Goal: Information Seeking & Learning: Learn about a topic

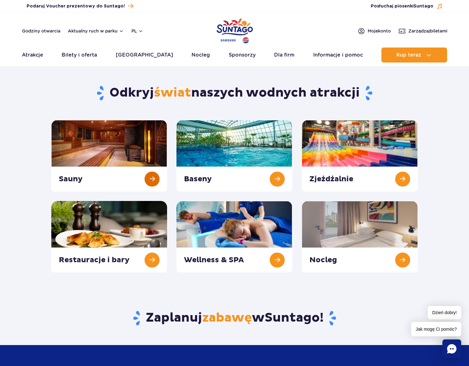
click at [111, 141] on link at bounding box center [109, 156] width 116 height 72
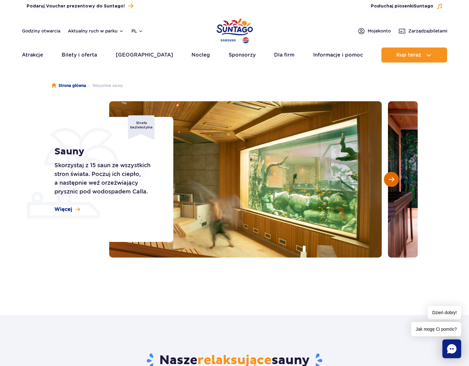
click at [389, 178] on span "Następny slajd" at bounding box center [391, 180] width 5 height 6
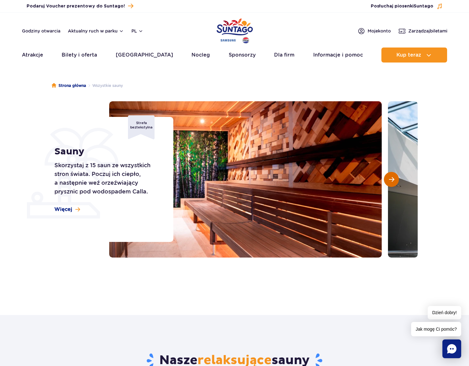
click at [389, 178] on span "Następny slajd" at bounding box center [391, 180] width 5 height 6
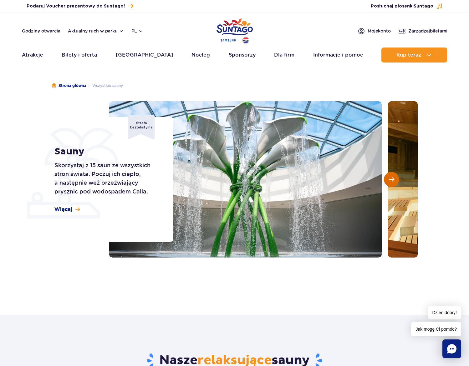
click at [389, 178] on span "Następny slajd" at bounding box center [391, 180] width 5 height 6
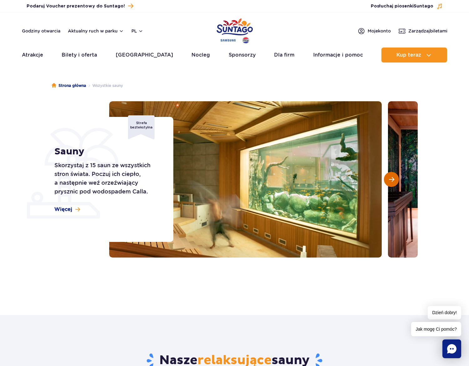
click at [389, 178] on span "Następny slajd" at bounding box center [391, 180] width 5 height 6
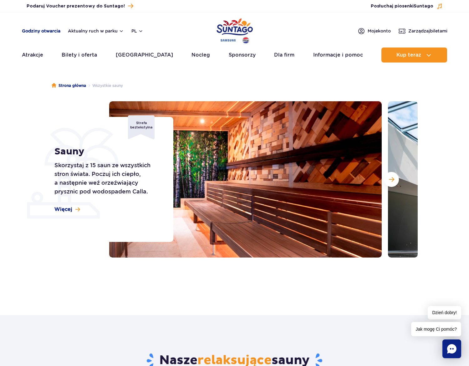
click at [51, 32] on link "Godziny otwarcia" at bounding box center [41, 31] width 38 height 6
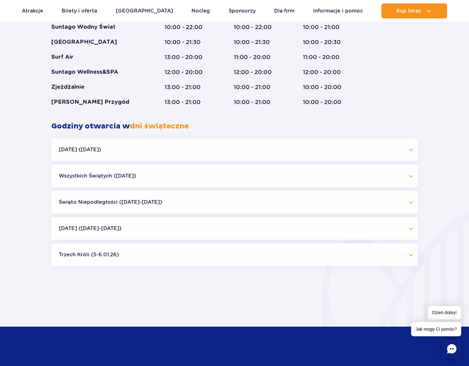
scroll to position [519, 0]
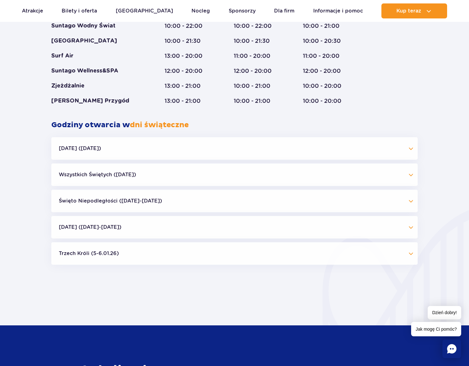
click at [410, 255] on button "Trzech Króli (5-6.01.26)" at bounding box center [234, 253] width 366 height 23
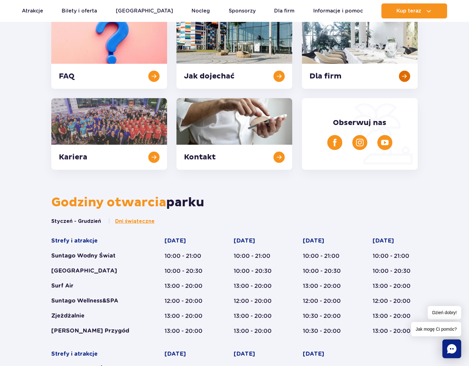
scroll to position [82, 0]
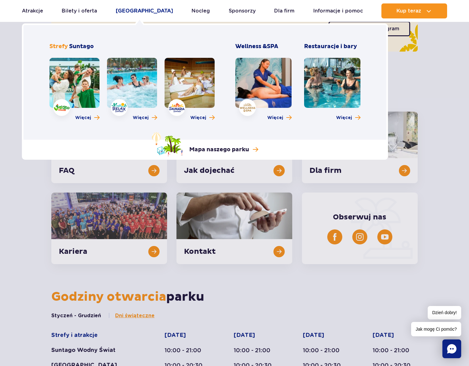
click at [137, 11] on link "[GEOGRAPHIC_DATA]" at bounding box center [144, 10] width 57 height 15
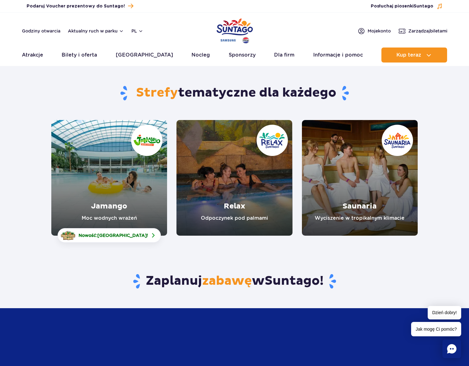
click at [127, 178] on link "Jamango" at bounding box center [109, 178] width 116 height 116
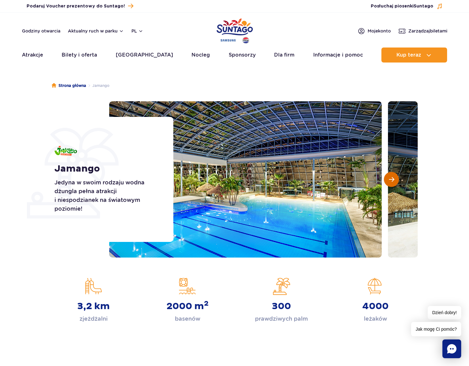
click at [392, 179] on span "Następny slajd" at bounding box center [391, 180] width 5 height 6
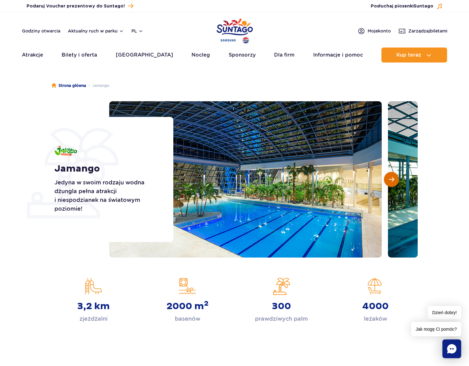
click at [392, 179] on span "Następny slajd" at bounding box center [391, 180] width 5 height 6
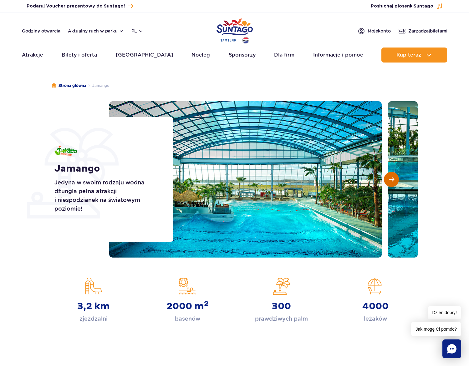
click at [392, 179] on span "Następny slajd" at bounding box center [391, 180] width 5 height 6
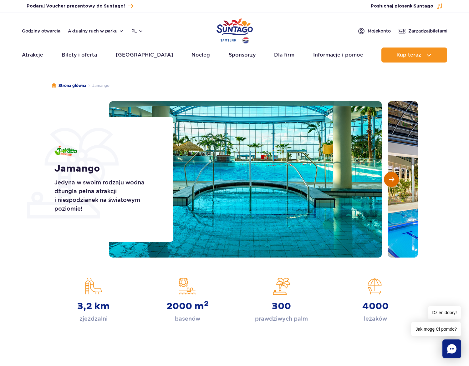
click at [392, 179] on span "Następny slajd" at bounding box center [391, 180] width 5 height 6
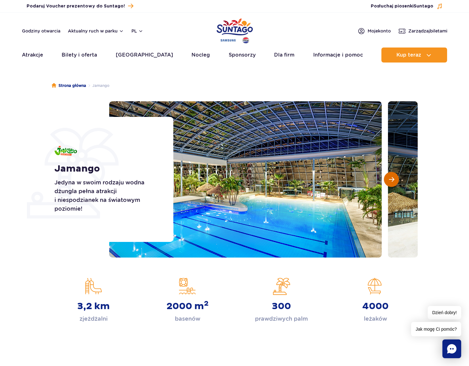
click at [393, 179] on span "Następny slajd" at bounding box center [391, 180] width 5 height 6
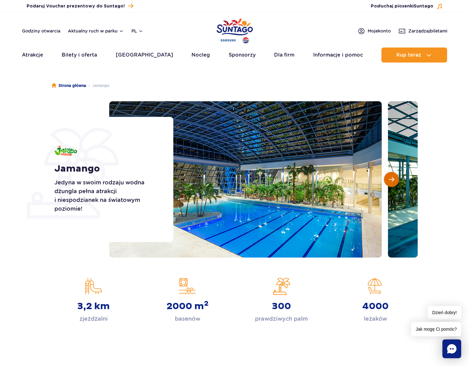
click at [393, 179] on span "Następny slajd" at bounding box center [391, 180] width 5 height 6
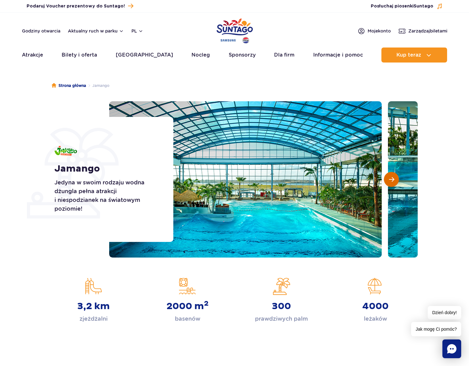
click at [393, 179] on span "Następny slajd" at bounding box center [391, 180] width 5 height 6
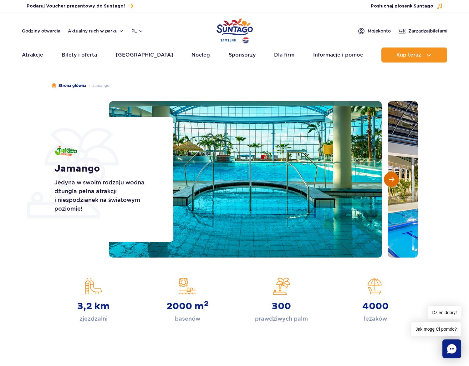
click at [393, 179] on span "Następny slajd" at bounding box center [391, 180] width 5 height 6
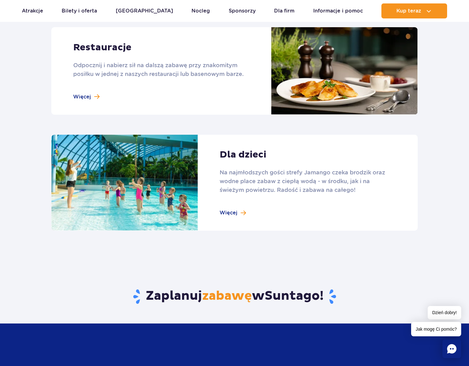
scroll to position [813, 0]
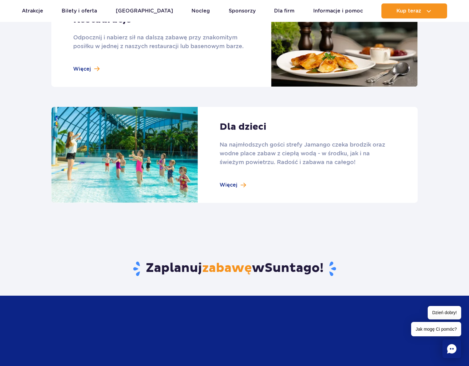
click at [233, 186] on link at bounding box center [234, 155] width 366 height 96
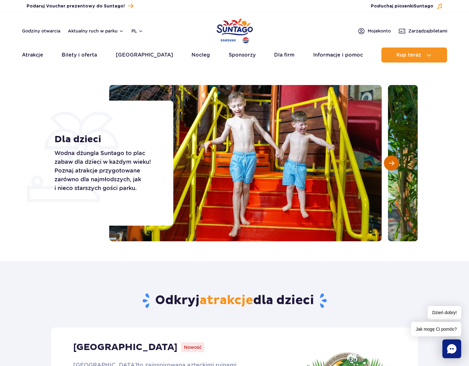
click at [389, 164] on span "Następny slajd" at bounding box center [391, 163] width 5 height 6
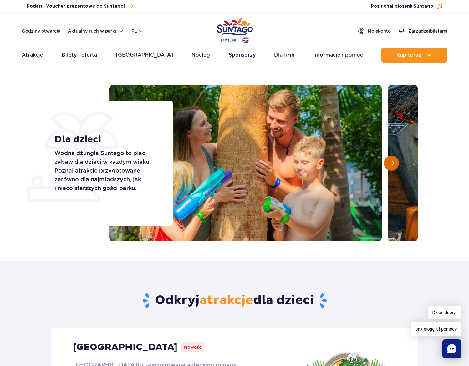
click at [389, 164] on span "Następny slajd" at bounding box center [391, 163] width 5 height 6
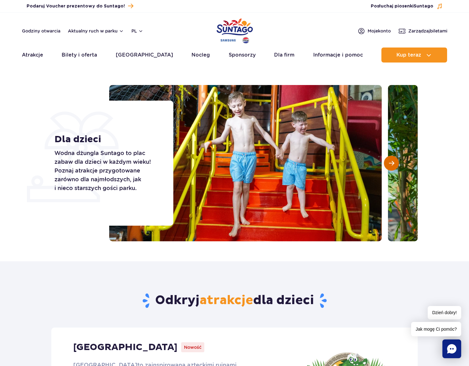
click at [389, 164] on span "Następny slajd" at bounding box center [391, 163] width 5 height 6
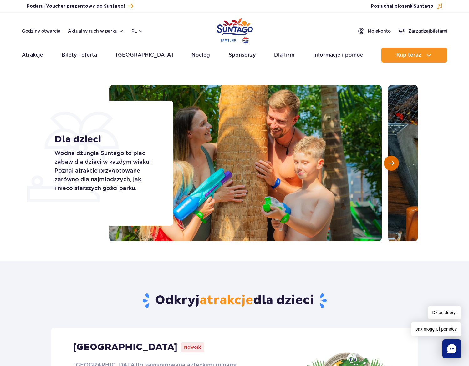
click at [389, 164] on span "Następny slajd" at bounding box center [391, 163] width 5 height 6
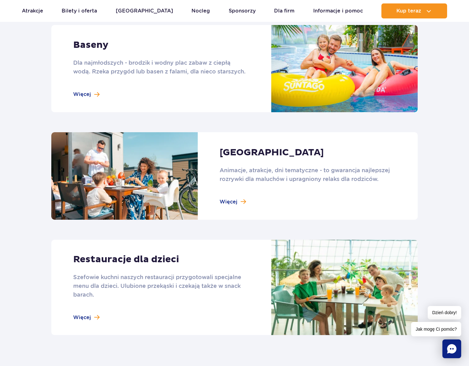
scroll to position [563, 0]
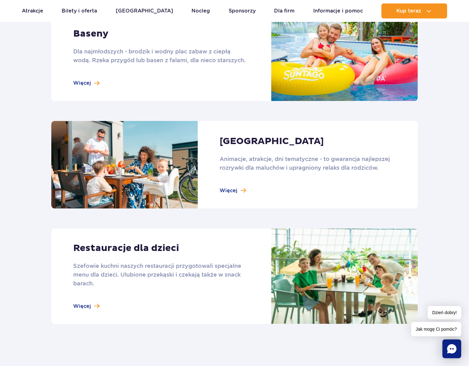
click at [226, 191] on link at bounding box center [234, 164] width 366 height 87
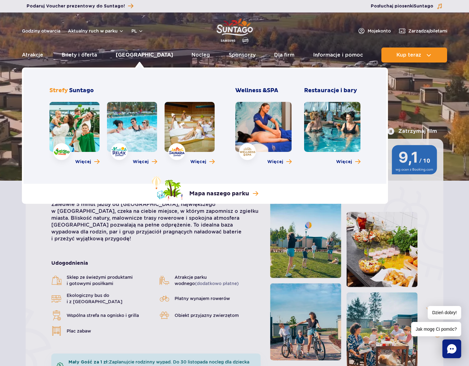
click at [145, 58] on link "[GEOGRAPHIC_DATA]" at bounding box center [144, 55] width 57 height 15
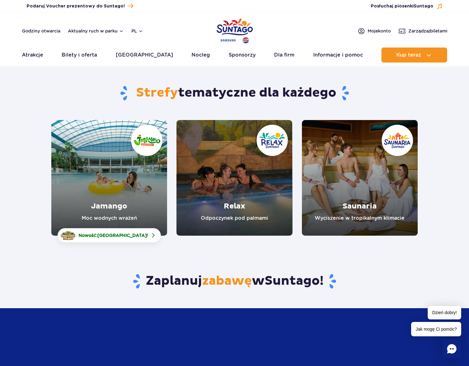
click at [235, 193] on link "Relax" at bounding box center [234, 178] width 116 height 116
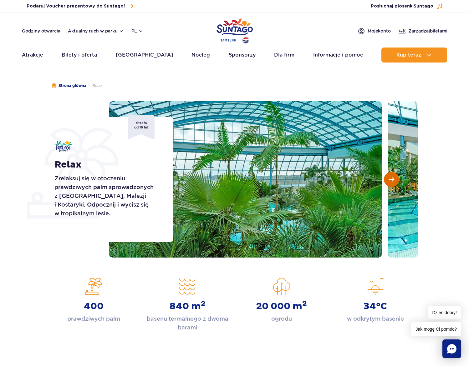
click at [389, 182] on span "Następny slajd" at bounding box center [391, 180] width 5 height 6
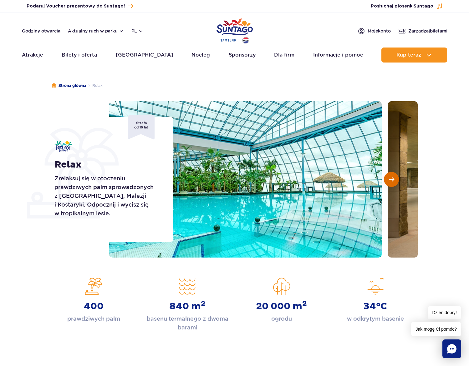
click at [389, 182] on span "Następny slajd" at bounding box center [391, 180] width 5 height 6
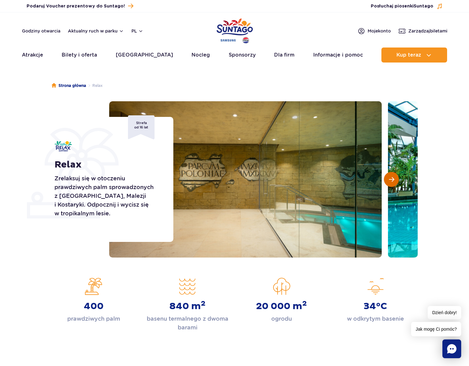
click at [389, 182] on span "Następny slajd" at bounding box center [391, 180] width 5 height 6
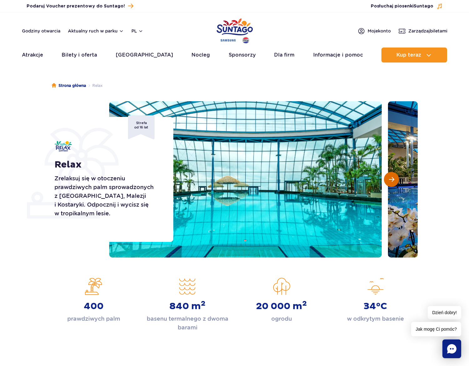
click at [389, 182] on span "Następny slajd" at bounding box center [391, 180] width 5 height 6
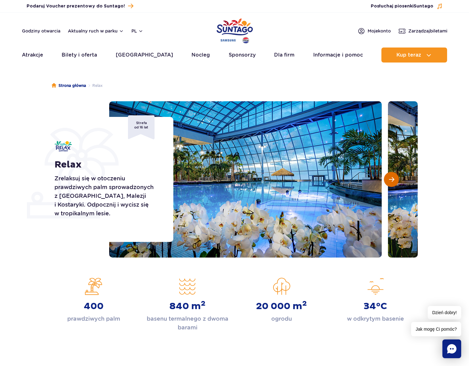
click at [389, 182] on span "Następny slajd" at bounding box center [391, 180] width 5 height 6
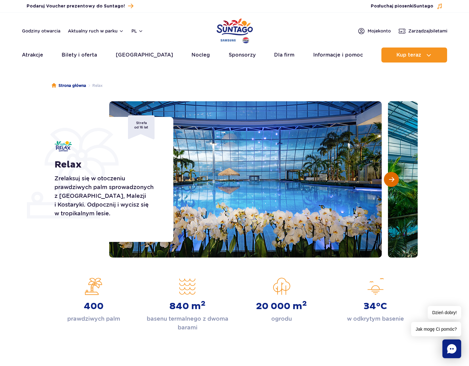
click at [389, 182] on span "Następny slajd" at bounding box center [391, 180] width 5 height 6
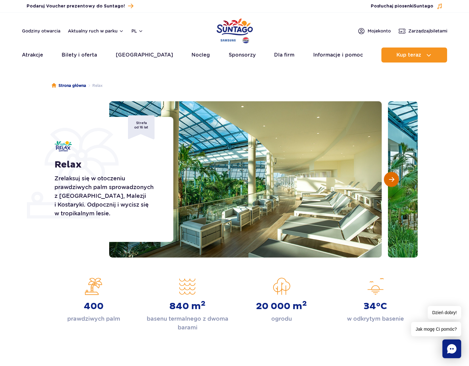
click at [389, 182] on span "Następny slajd" at bounding box center [391, 180] width 5 height 6
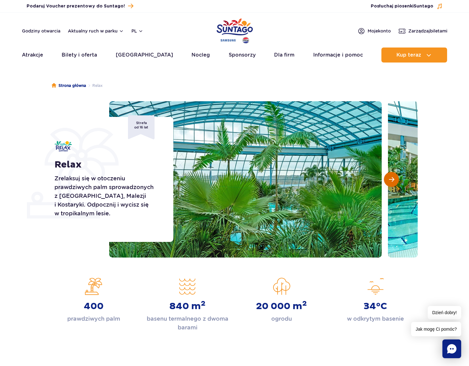
click at [389, 182] on span "Następny slajd" at bounding box center [391, 180] width 5 height 6
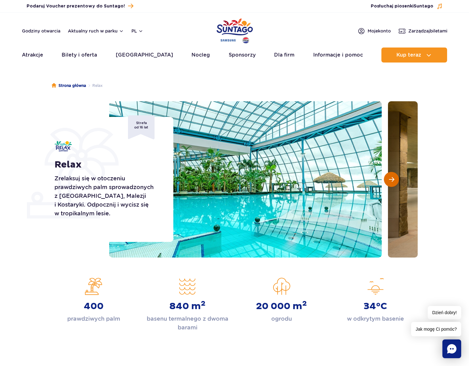
click at [389, 182] on span "Następny slajd" at bounding box center [391, 180] width 5 height 6
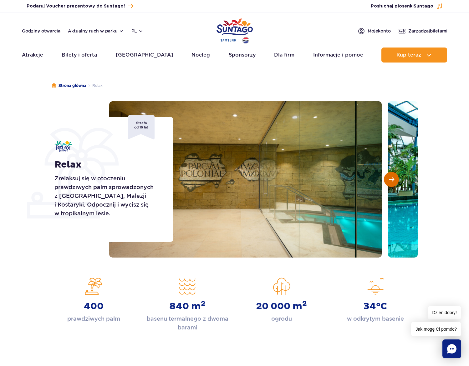
click at [389, 182] on span "Następny slajd" at bounding box center [391, 180] width 5 height 6
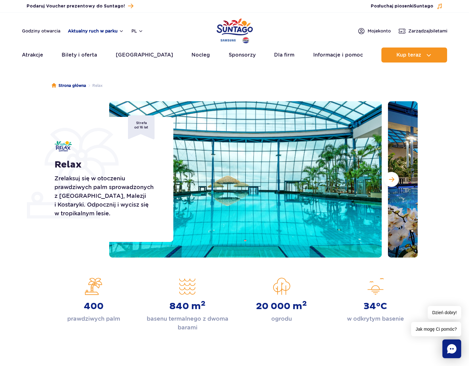
click at [119, 32] on button "Aktualny ruch w parku" at bounding box center [96, 30] width 56 height 5
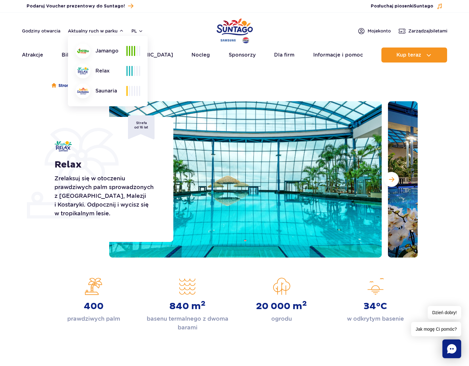
click at [82, 91] on img at bounding box center [83, 91] width 12 height 7
click at [134, 91] on span at bounding box center [134, 91] width 1 height 10
